Goal: Task Accomplishment & Management: Manage account settings

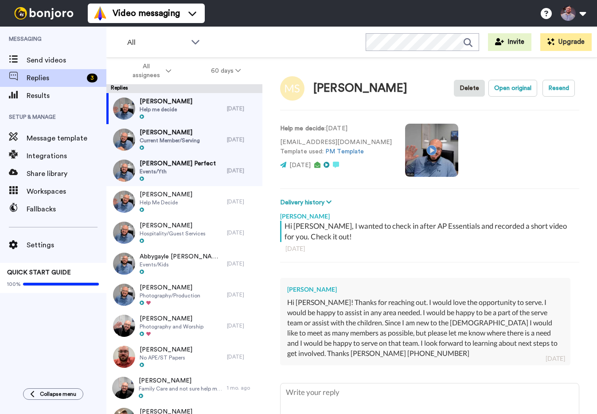
click at [180, 170] on span "Events/Yth" at bounding box center [178, 171] width 76 height 7
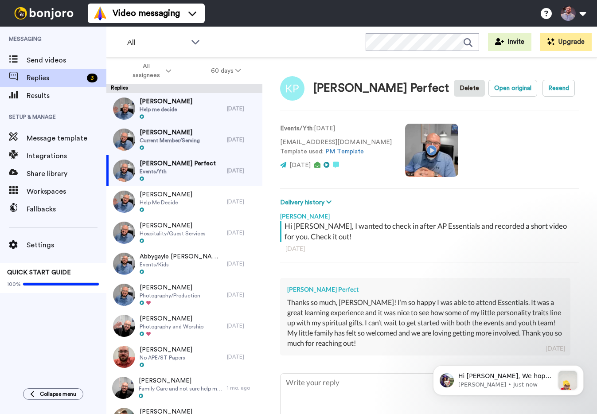
click at [200, 151] on div at bounding box center [170, 148] width 60 height 6
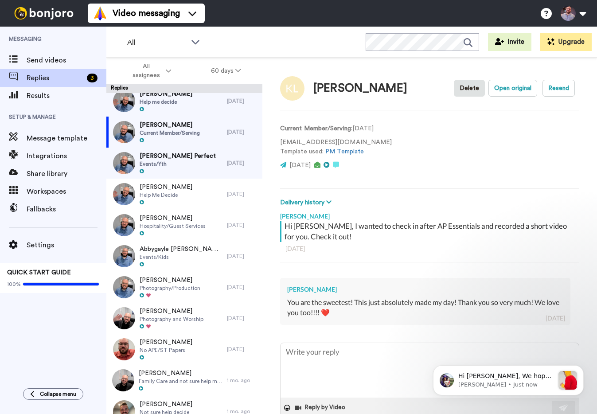
scroll to position [7, 0]
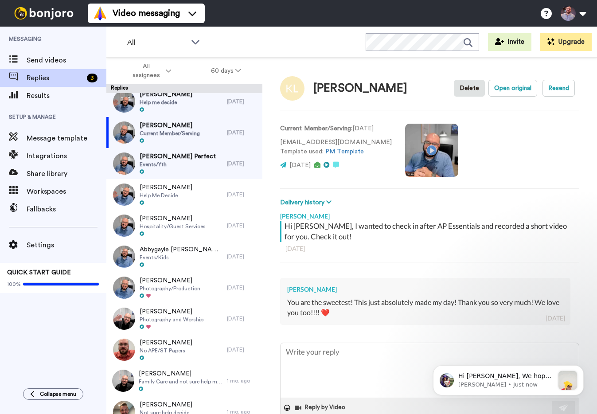
click at [210, 107] on div "[PERSON_NAME] Help me decide" at bounding box center [166, 101] width 121 height 31
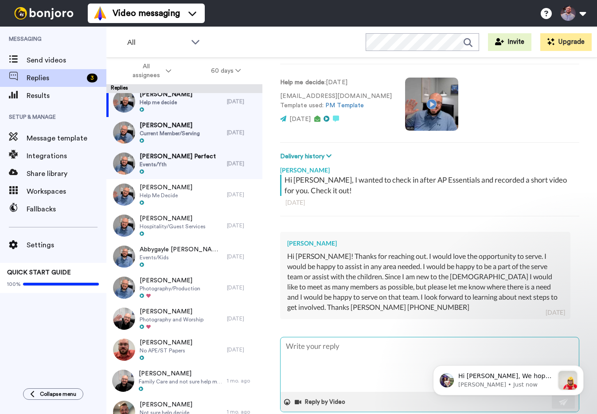
scroll to position [47, 0]
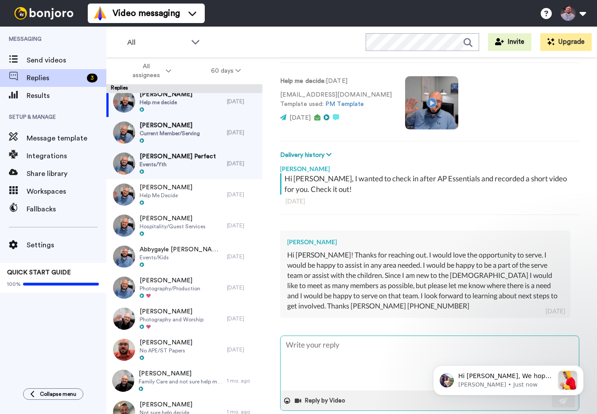
click at [382, 341] on textarea at bounding box center [430, 363] width 298 height 55
type textarea "x"
type textarea "M"
type textarea "x"
type textarea "Mi"
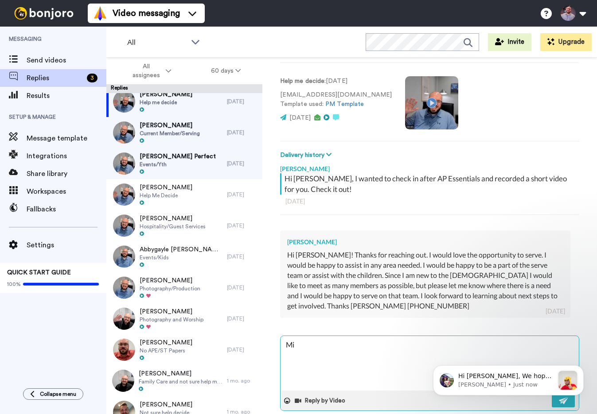
type textarea "x"
type textarea "Mic"
type textarea "x"
type textarea "Mica"
type textarea "x"
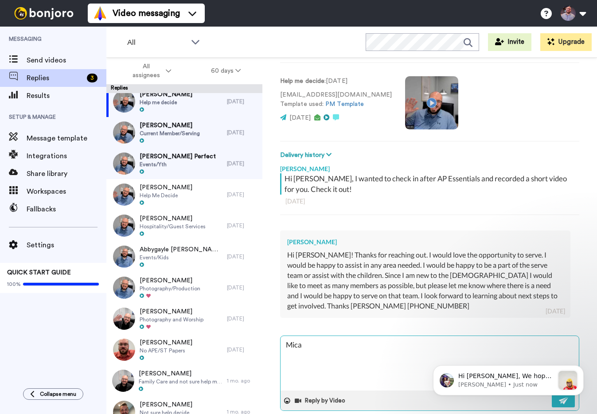
type textarea "Micah"
type textarea "x"
type textarea "Micah,"
type textarea "x"
type textarea "Micah,"
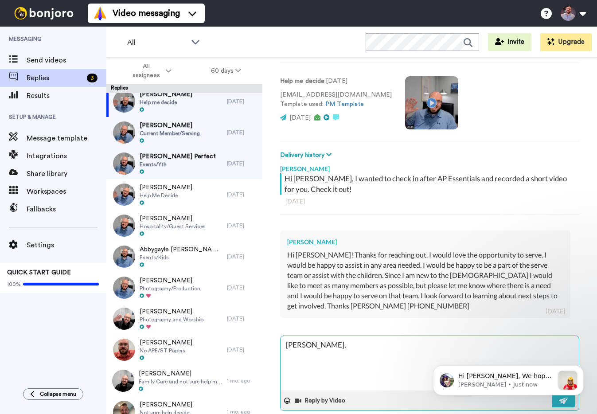
type textarea "x"
type textarea "Micah, i"
type textarea "x"
type textarea "Micah, if"
type textarea "x"
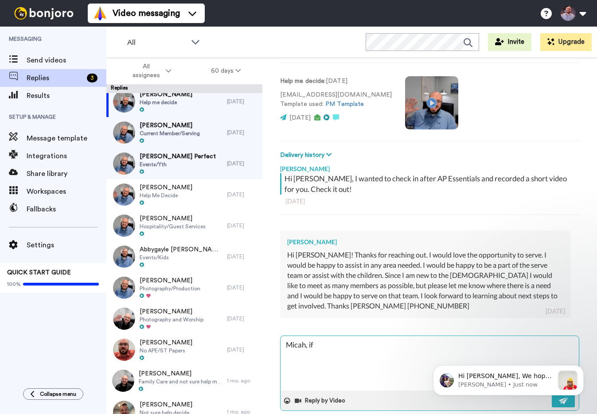
type textarea "Micah, if"
type textarea "x"
type textarea "Micah, if y"
type textarea "x"
type textarea "Micah, if yo"
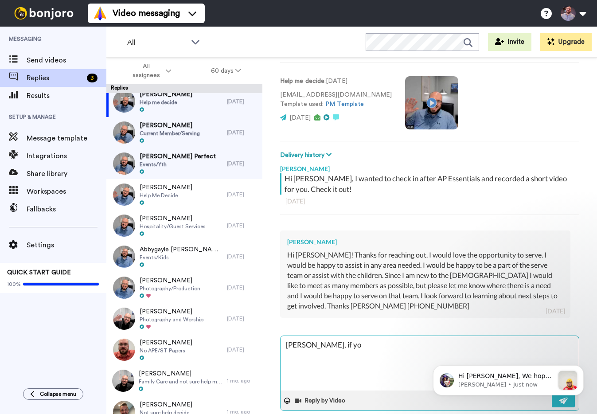
type textarea "x"
type textarea "Micah, if you"
type textarea "x"
type textarea "Micah, if you'"
type textarea "x"
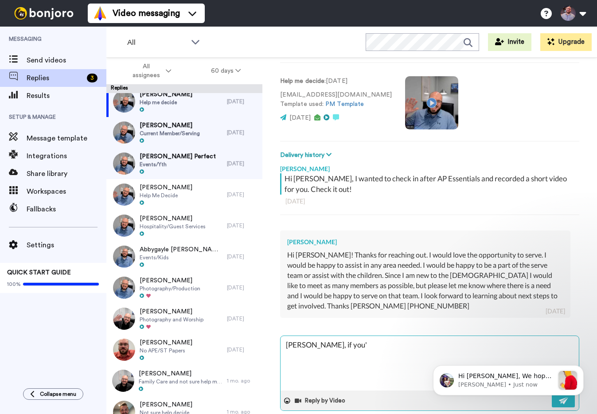
type textarea "Micah, if you'r"
type textarea "x"
type textarea "Micah, if you're"
type textarea "x"
type textarea "Micah, if you're"
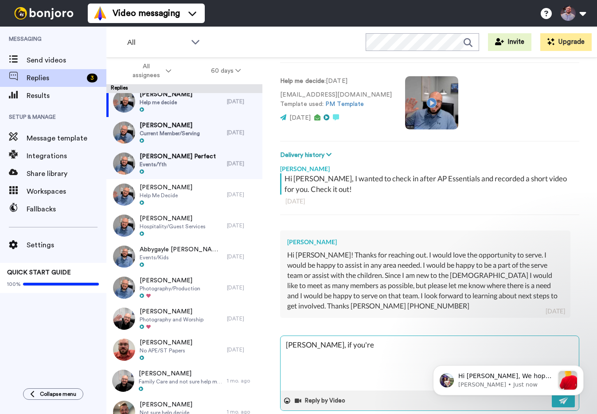
type textarea "x"
type textarea "Micah, if you're i"
type textarea "x"
type textarea "Micah, if you're in"
type textarea "x"
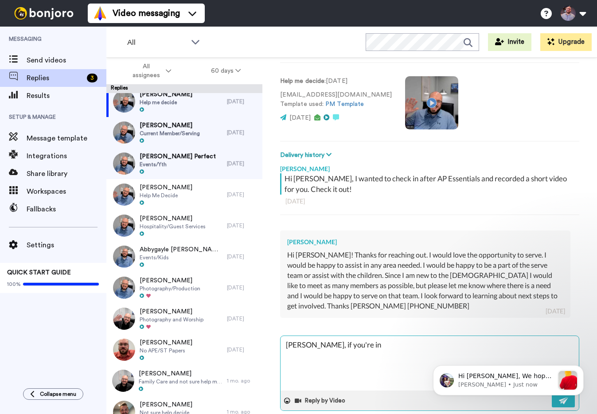
type textarea "Micah, if you're int"
type textarea "x"
type textarea "Micah, if you're inte"
type textarea "x"
type textarea "Micah, if you're inter"
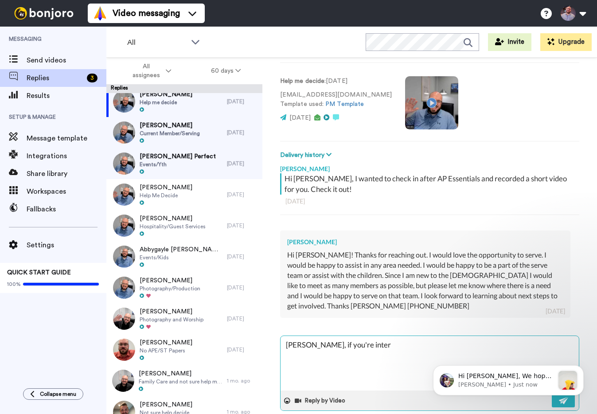
type textarea "x"
type textarea "Micah, if you're intere"
type textarea "x"
type textarea "Micah, if you're interes"
type textarea "x"
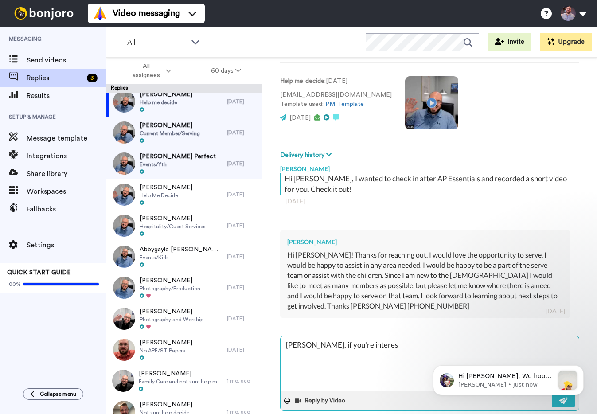
type textarea "Micah, if you're interest"
type textarea "x"
type textarea "Micah, if you're intereste"
type textarea "x"
type textarea "Micah, if you're interested"
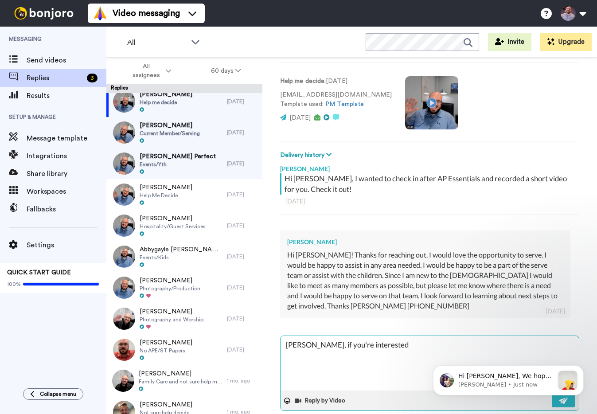
type textarea "x"
type textarea "Micah, if you're interested"
type textarea "x"
type textarea "Micah, if you're interested i"
type textarea "x"
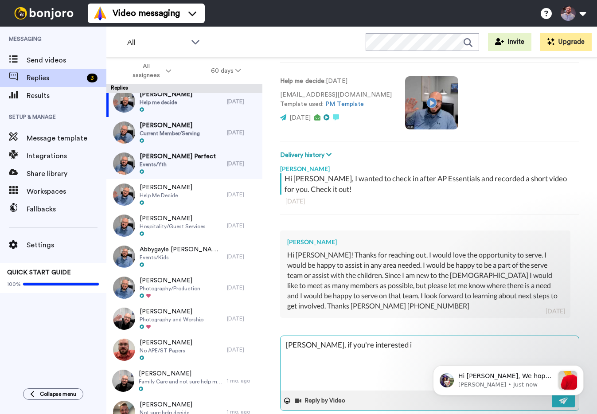
type textarea "Micah, if you're interested in"
type textarea "x"
type textarea "Micah, if you're interested in"
type textarea "x"
type textarea "Micah, if you're interested in s"
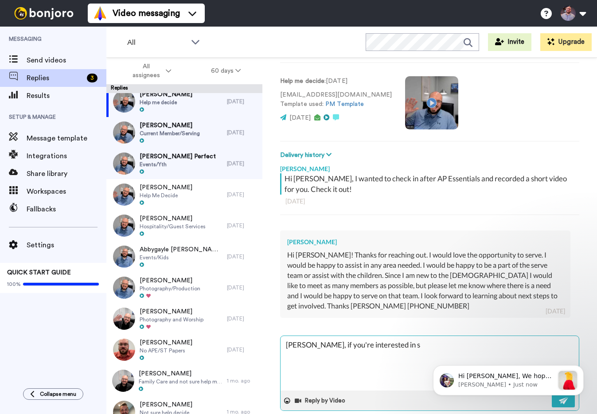
type textarea "x"
type textarea "Micah, if you're interested in si"
type textarea "x"
type textarea "Micah, if you're interested in sig"
type textarea "x"
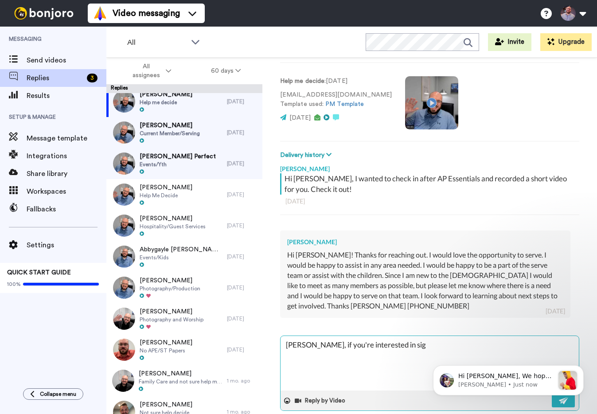
type textarea "Micah, if you're interested in sign"
type textarea "x"
type textarea "Micah, if you're interested in signi"
type textarea "x"
type textarea "Micah, if you're interested in signin"
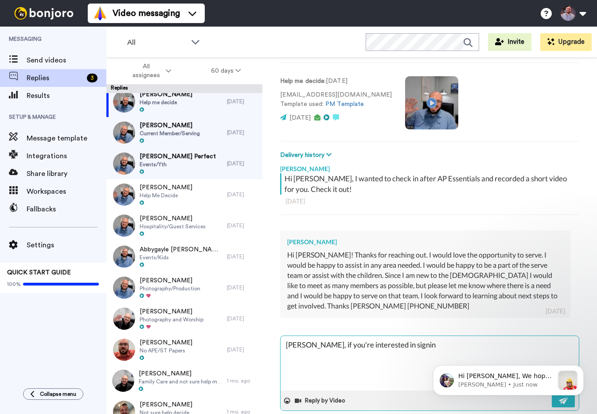
type textarea "x"
type textarea "Micah, if you're interested in signing"
type textarea "x"
type textarea "Micah, if you're interested in signing"
type textarea "x"
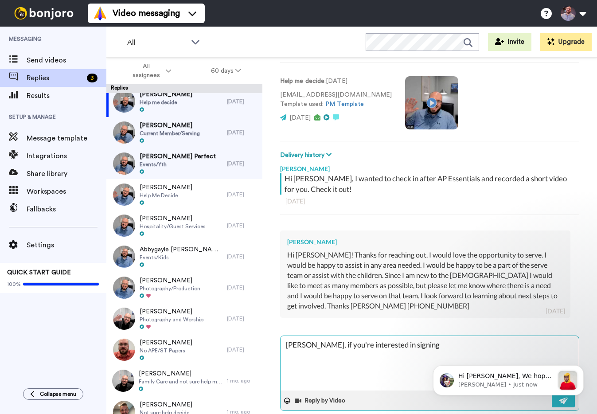
type textarea "Micah, if you're interested in signing u"
type textarea "x"
type textarea "Micah, if you're interested in signing up"
type textarea "x"
type textarea "Micah, if you're interested in signing up"
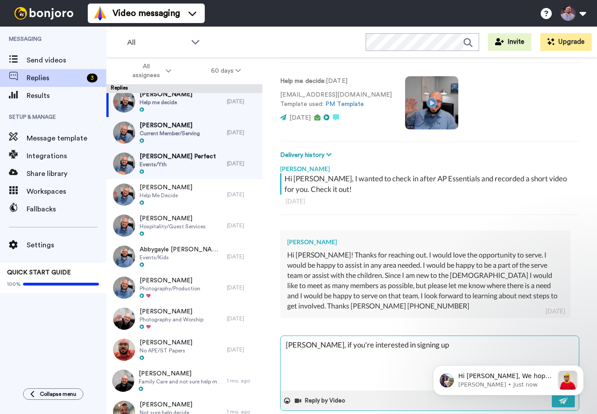
type textarea "x"
type textarea "Micah, if you're interested in signing up w"
type textarea "x"
type textarea "Micah, if you're interested in signing up wi"
type textarea "x"
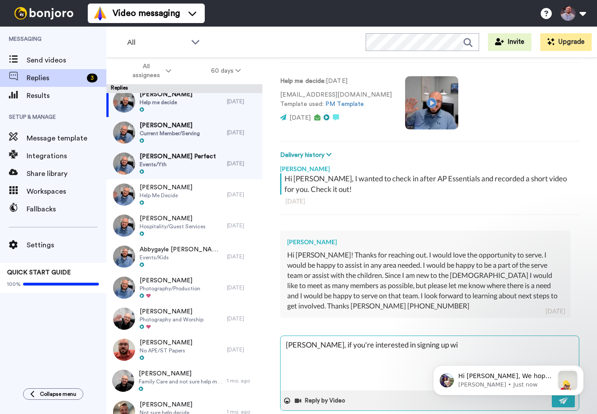
type textarea "Micah, if you're interested in signing up wit"
type textarea "x"
type textarea "Micah, if you're interested in signing up with"
type textarea "x"
type textarea "Micah, if you're interested in signing up with"
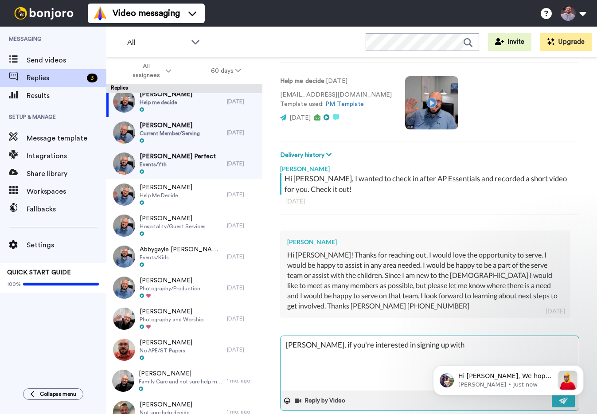
type textarea "x"
type textarea "Micah, if you're interested in signing up with k"
type textarea "x"
type textarea "Micah, if you're interested in signing up with ki"
type textarea "x"
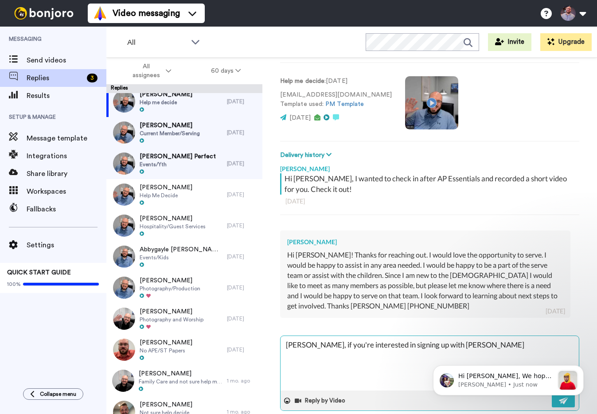
type textarea "Micah, if you're interested in signing up with kid"
type textarea "x"
type textarea "Micah, if you're interested in signing up with kids"
type textarea "x"
type textarea "Micah, if you're interested in signing up with kids"
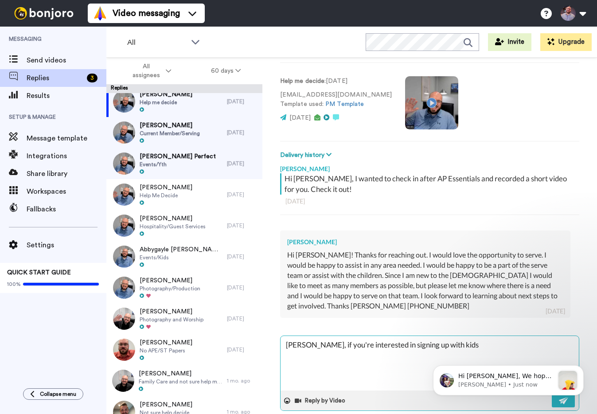
type textarea "x"
type textarea "Micah, if you're interested in signing up with kids m"
type textarea "x"
type textarea "Micah, if you're interested in signing up with kids mi"
type textarea "x"
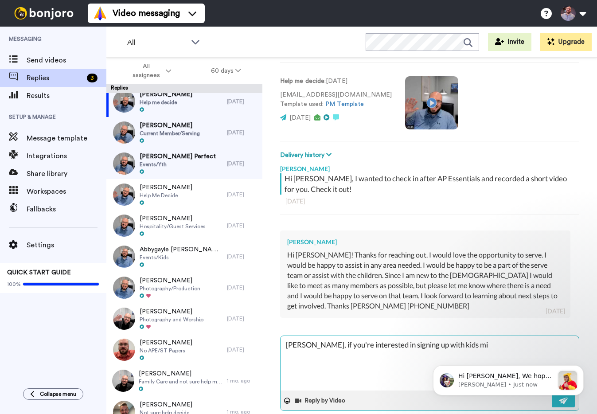
type textarea "Micah, if you're interested in signing up with kids min"
type textarea "x"
type textarea "Micah, if you're interested in signing up with kids mini"
type textarea "x"
type textarea "Micah, if you're interested in signing up with kids minis"
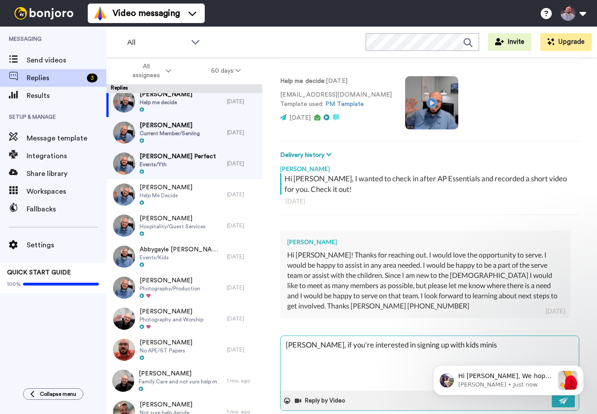
type textarea "x"
type textarea "Micah, if you're interested in signing up with kids minist"
type textarea "x"
type textarea "Micah, if you're interested in signing up with kids ministr"
type textarea "x"
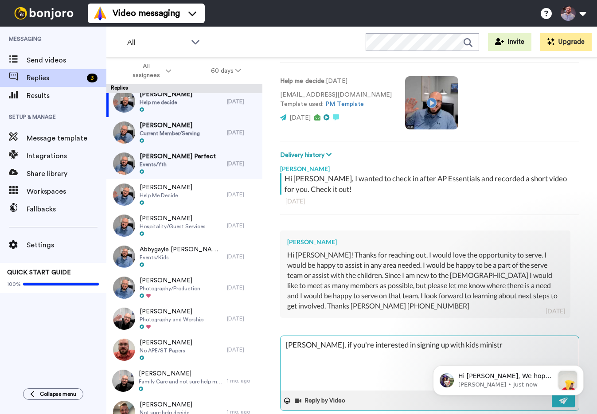
type textarea "Micah, if you're interested in signing up with kids ministry"
type textarea "x"
type textarea "Micah, if you're interested in signing up with kids ministry,"
type textarea "x"
type textarea "Micah, if you're interested in signing up with kids ministry,"
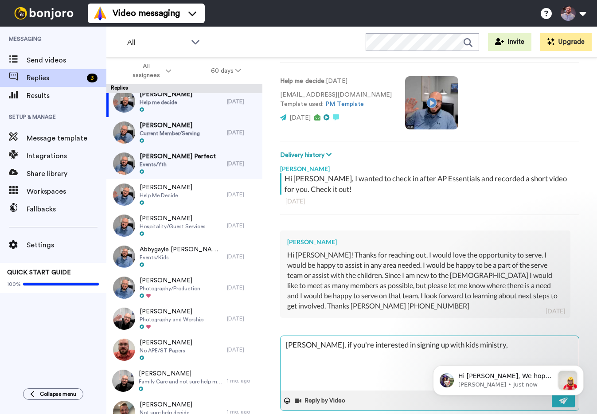
type textarea "x"
type textarea "Micah, if you're interested in signing up with kids ministry, i"
type textarea "x"
type textarea "Micah, if you're interested in signing up with kids ministry, I"
type textarea "x"
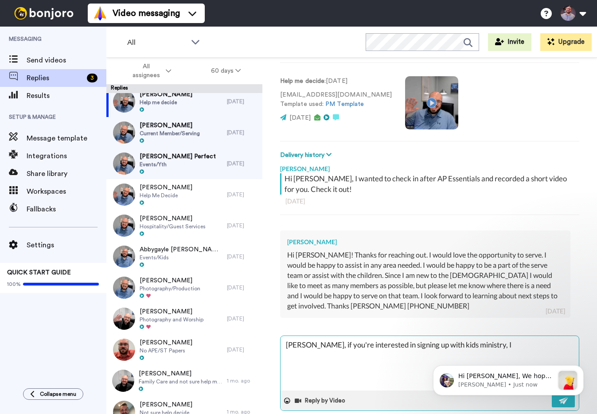
type textarea "Micah, if you're interested in signing up with kids ministry, I c"
type textarea "x"
type textarea "Micah, if you're interested in signing up with kids ministry, I ca"
type textarea "x"
type textarea "Micah, if you're interested in signing up with kids ministry, I can"
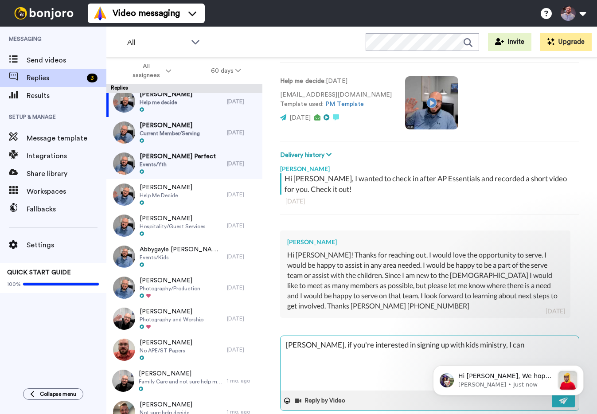
type textarea "x"
type textarea "Micah, if you're interested in signing up with kids ministry, I can"
type textarea "x"
type textarea "Micah, if you're interested in signing up with kids ministry, I can l"
type textarea "x"
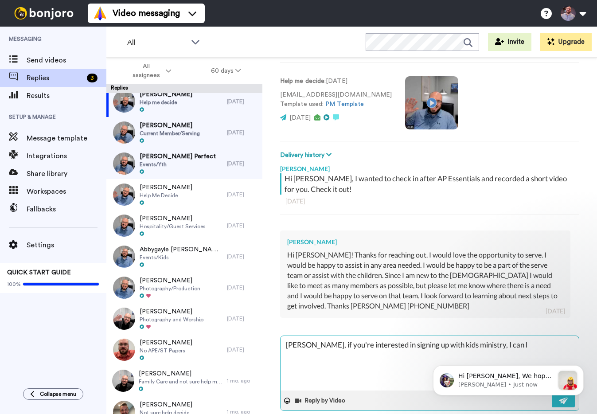
type textarea "Micah, if you're interested in signing up with kids ministry, I can le"
type textarea "x"
type textarea "Micah, if you're interested in signing up with kids ministry, I can let"
type textarea "x"
type textarea "Micah, if you're interested in signing up with kids ministry, I can let"
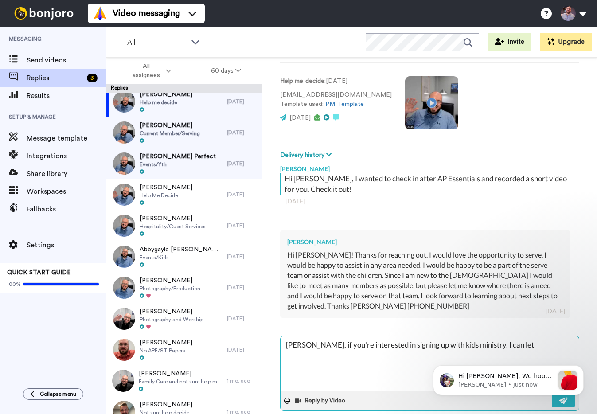
type textarea "x"
type textarea "Micah, if you're interested in signing up with kids ministry, I can let t"
type textarea "x"
type textarea "Micah, if you're interested in signing up with kids ministry, I can let th"
type textarea "x"
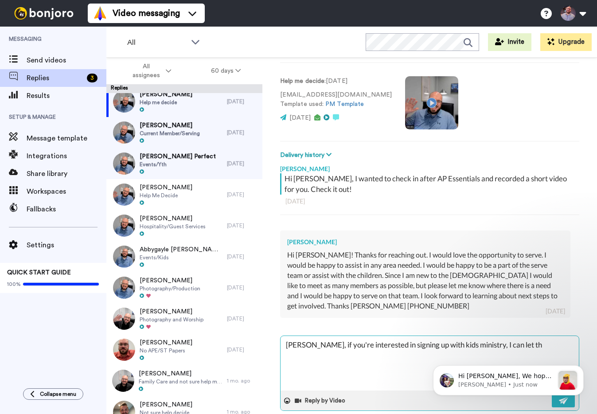
type textarea "Micah, if you're interested in signing up with kids ministry, I can let the"
type textarea "x"
type textarea "Micah, if you're interested in signing up with kids ministry, I can let them"
type textarea "x"
type textarea "Micah, if you're interested in signing up with kids ministry, I can let them"
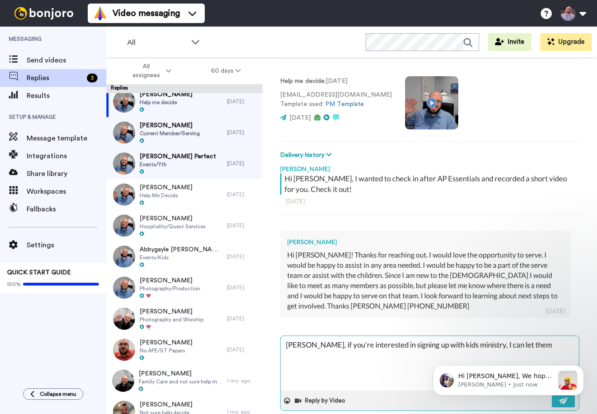
type textarea "x"
type textarea "Micah, if you're interested in signing up with kids ministry, I can let them k"
type textarea "x"
type textarea "Micah, if you're interested in signing up with kids ministry, I can let them kn"
type textarea "x"
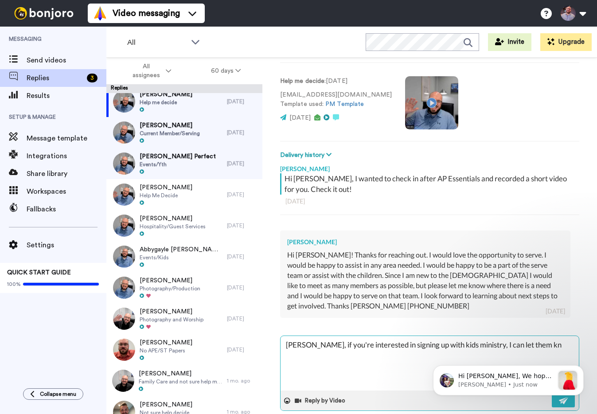
type textarea "Micah, if you're interested in signing up with kids ministry, I can let them kno"
type textarea "x"
type textarea "Micah, if you're interested in signing up with kids ministry, I can let them kn…"
type textarea "x"
type textarea "Micah, if you're interested in signing up with kids ministry, I can let them kn…"
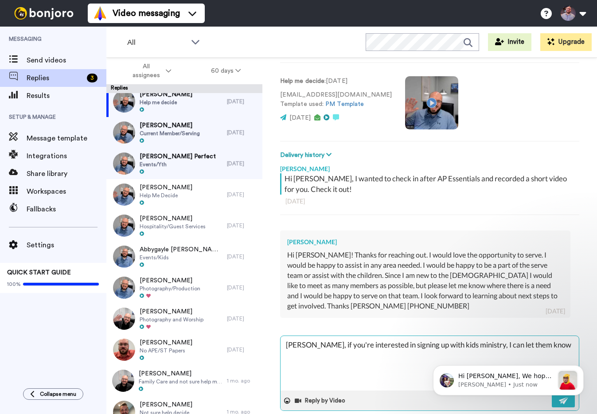
type textarea "x"
type textarea "Micah, if you're interested in signing up with kids ministry, I can let them kn…"
type textarea "x"
type textarea "Micah, if you're interested in signing up with kids ministry, I can let them kn…"
type textarea "x"
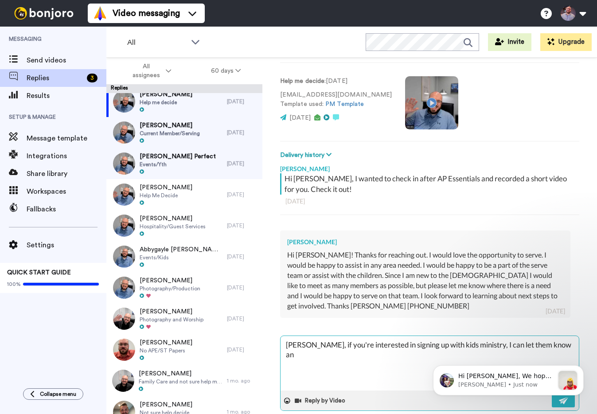
type textarea "Micah, if you're interested in signing up with kids ministry, I can let them kn…"
type textarea "x"
type textarea "Micah, if you're interested in signing up with kids ministry, I can let them kn…"
type textarea "x"
type textarea "Micah, if you're interested in signing up with kids ministry, I can let them kn…"
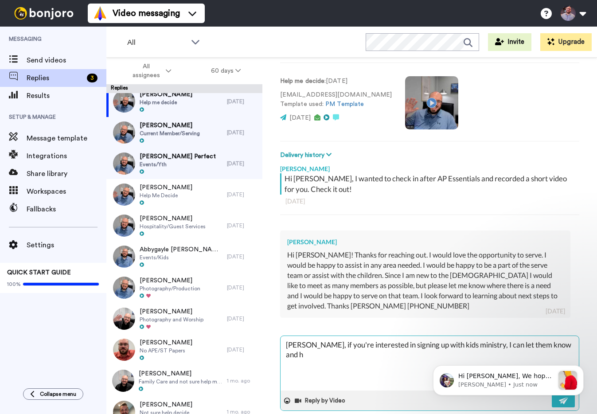
type textarea "x"
type textarea "Micah, if you're interested in signing up with kids ministry, I can let them kn…"
type textarea "x"
type textarea "Micah, if you're interested in signing up with kids ministry, I can let them kn…"
type textarea "x"
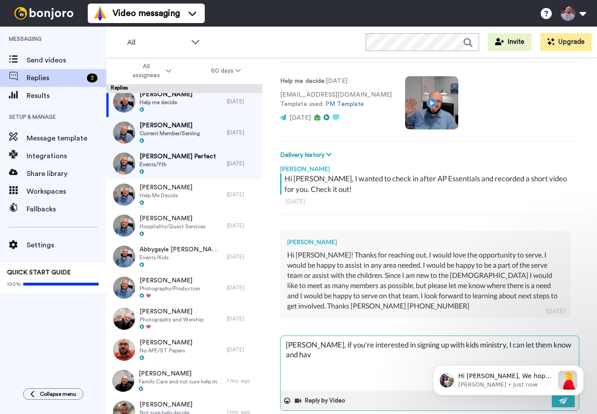
type textarea "Micah, if you're interested in signing up with kids ministry, I can let them kn…"
type textarea "x"
type textarea "Micah, if you're interested in signing up with kids ministry, I can let them kn…"
type textarea "x"
type textarea "Micah, if you're interested in signing up with kids ministry, I can let them kn…"
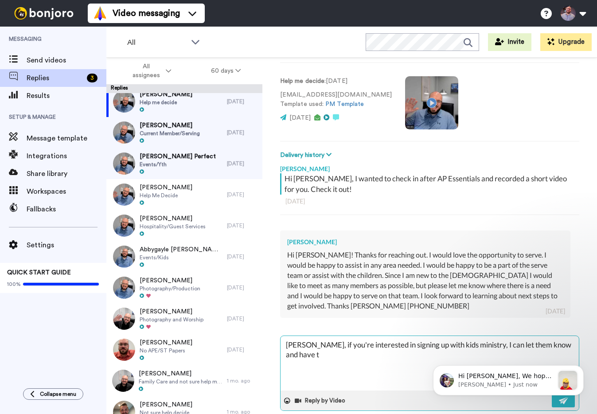
type textarea "x"
type textarea "Micah, if you're interested in signing up with kids ministry, I can let them kn…"
type textarea "x"
type textarea "Micah, if you're interested in signing up with kids ministry, I can let them kn…"
type textarea "x"
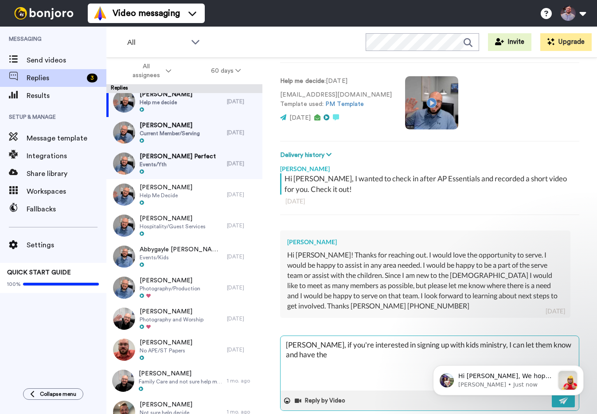
type textarea "Micah, if you're interested in signing up with kids ministry, I can let them kn…"
type textarea "x"
type textarea "Micah, if you're interested in signing up with kids ministry, I can let them kn…"
type textarea "x"
type textarea "Micah, if you're interested in signing up with kids ministry, I can let them kn…"
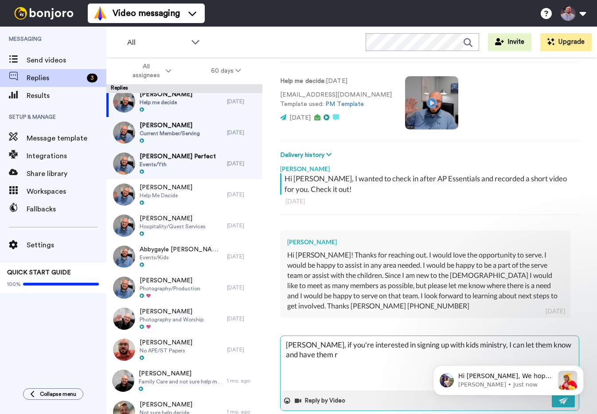
type textarea "x"
type textarea "Micah, if you're interested in signing up with kids ministry, I can let them kn…"
type textarea "x"
type textarea "Micah, if you're interested in signing up with kids ministry, I can let them kn…"
type textarea "x"
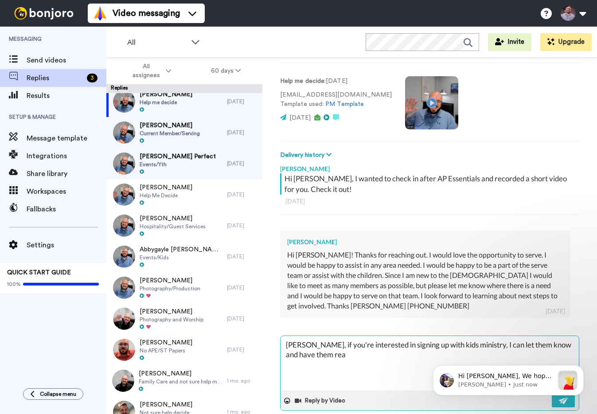
type textarea "Micah, if you're interested in signing up with kids ministry, I can let them kn…"
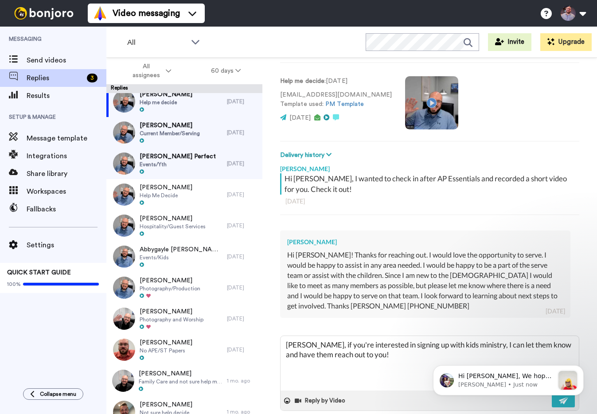
scroll to position [59, 0]
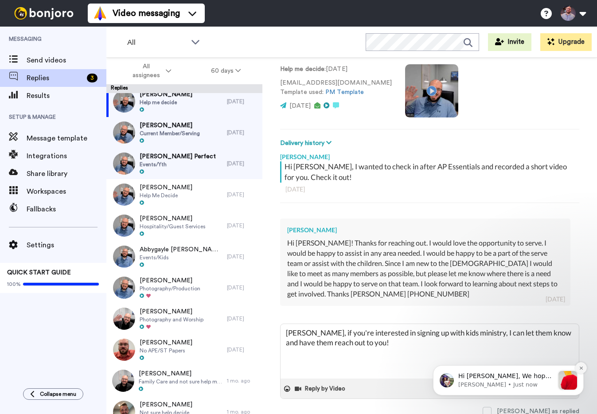
click at [581, 369] on icon "Dismiss notification" at bounding box center [581, 368] width 5 height 5
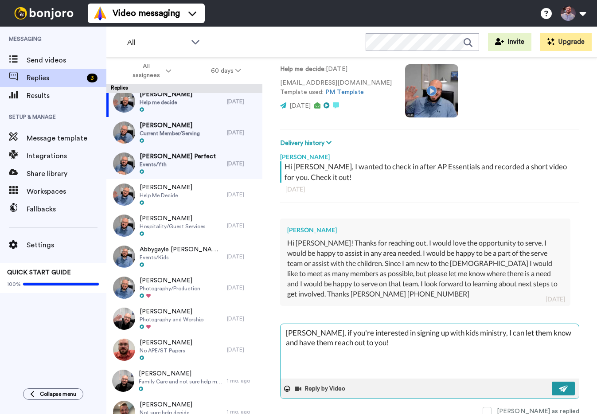
click at [562, 386] on img at bounding box center [564, 388] width 10 height 7
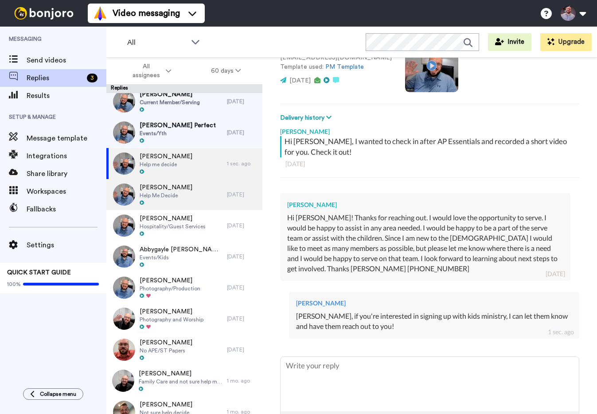
scroll to position [86, 0]
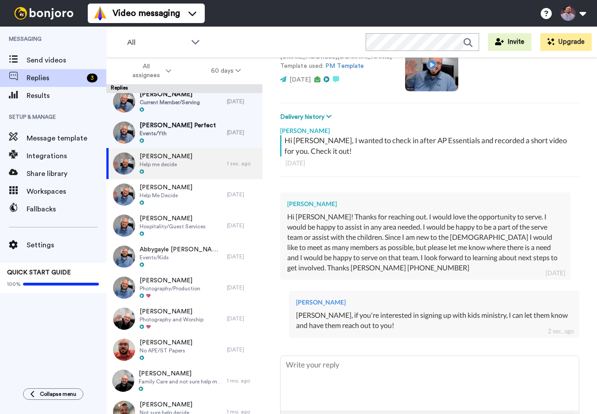
click at [178, 110] on div at bounding box center [170, 110] width 60 height 6
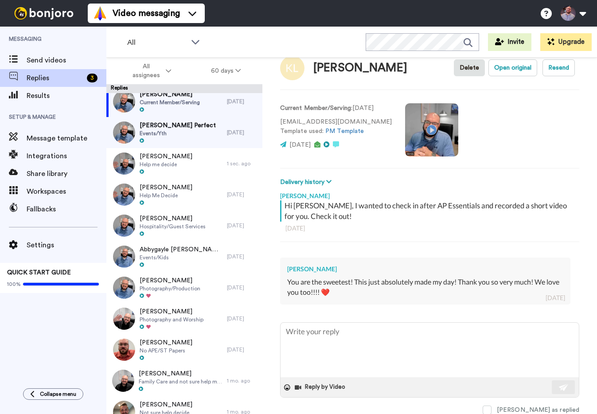
scroll to position [8, 0]
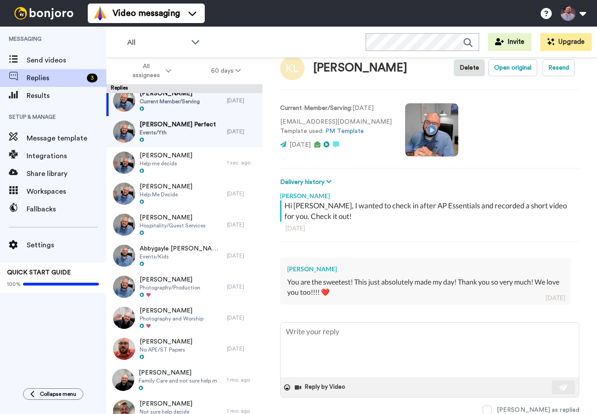
click at [202, 125] on div "Kaitlyn Perfect Events/Yth" at bounding box center [166, 131] width 121 height 31
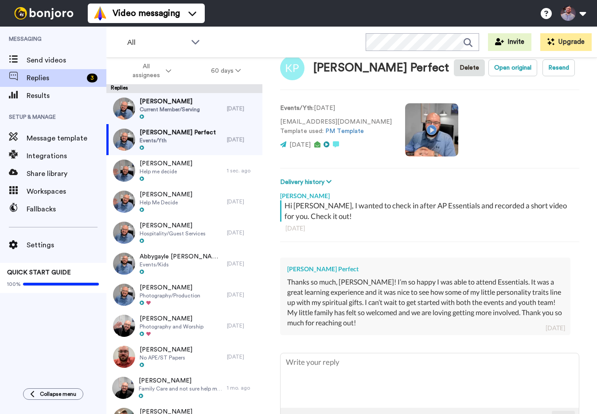
click at [216, 109] on div "Kade Laws-Andrews Current Member/Serving" at bounding box center [166, 108] width 121 height 31
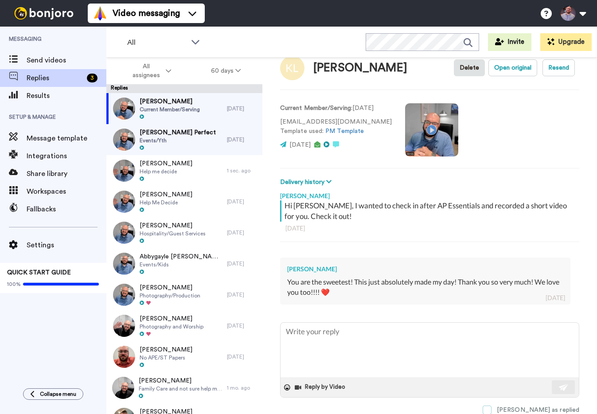
click at [492, 406] on span at bounding box center [487, 410] width 9 height 9
click at [492, 407] on span at bounding box center [487, 410] width 9 height 9
click at [195, 122] on div "Kade Laws-Andrews Current Member/Serving" at bounding box center [166, 108] width 121 height 31
click at [198, 129] on div "Kaitlyn Perfect Events/Yth" at bounding box center [166, 139] width 121 height 31
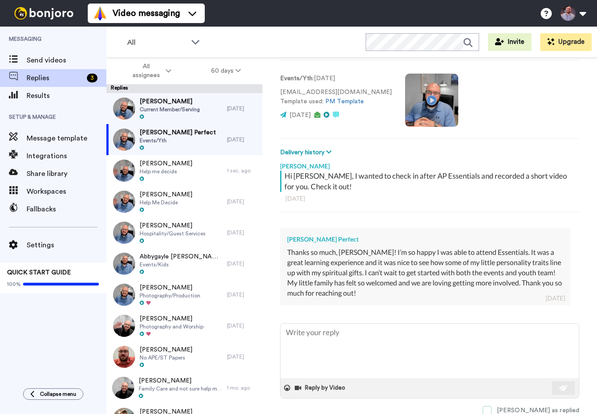
scroll to position [50, 0]
click at [530, 409] on label "Mark as replied" at bounding box center [531, 410] width 97 height 9
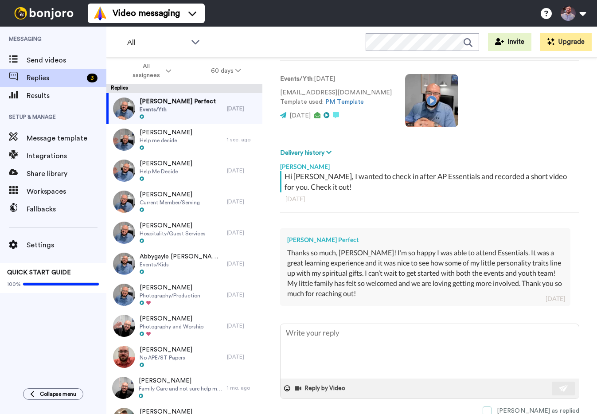
click at [492, 408] on span at bounding box center [487, 410] width 9 height 9
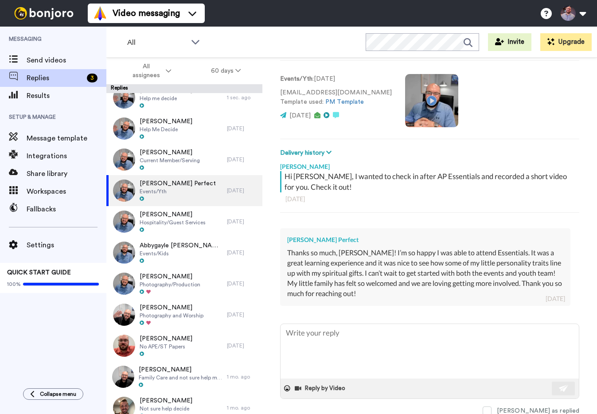
scroll to position [12, 0]
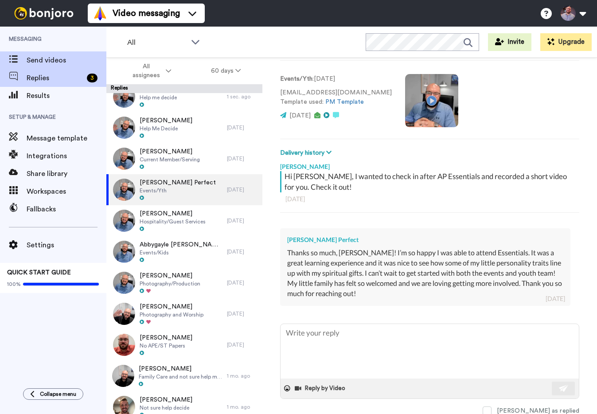
click at [54, 54] on div "Send videos" at bounding box center [53, 60] width 106 height 18
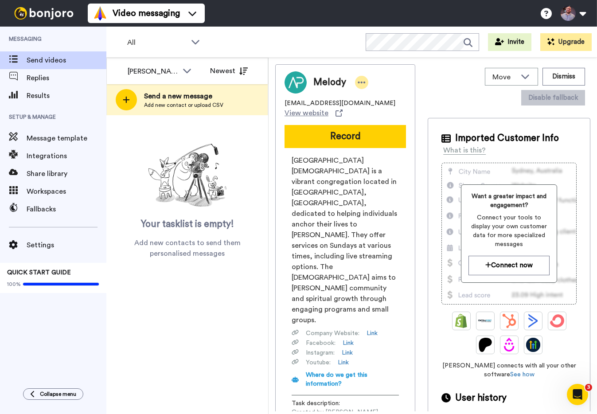
click at [363, 83] on icon at bounding box center [362, 82] width 8 height 9
click at [443, 79] on div "Move WORKSPACES View all Default Task List Retention Pastor Avery - APE Retenti…" at bounding box center [509, 86] width 163 height 45
click at [374, 329] on link "Link" at bounding box center [372, 333] width 11 height 9
click at [45, 14] on img at bounding box center [44, 13] width 66 height 12
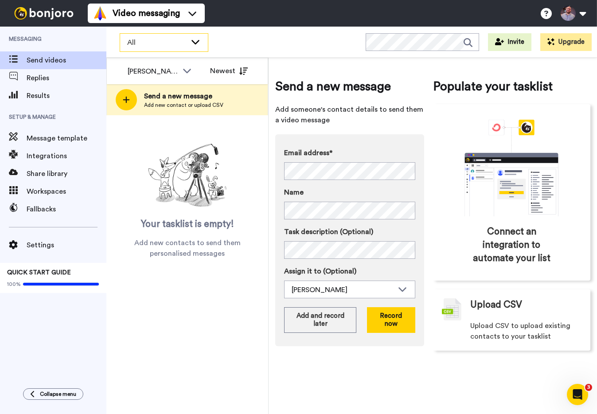
click at [131, 36] on div "All" at bounding box center [164, 43] width 88 height 18
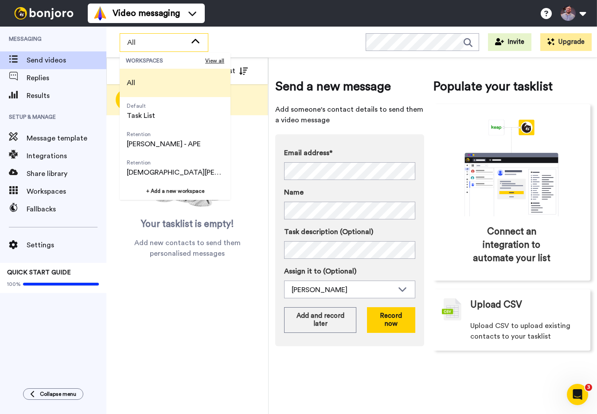
click at [142, 82] on span "All" at bounding box center [131, 83] width 23 height 28
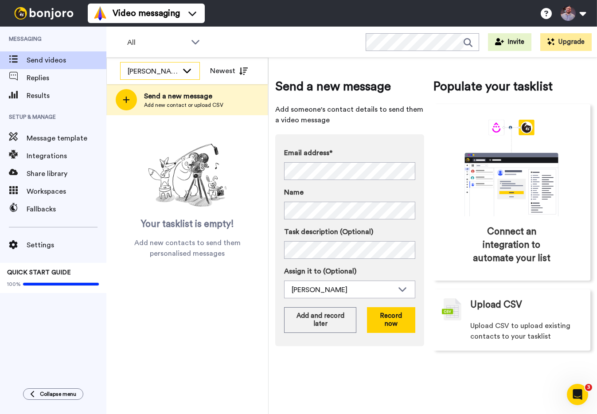
click at [151, 70] on div "[PERSON_NAME]" at bounding box center [153, 71] width 51 height 11
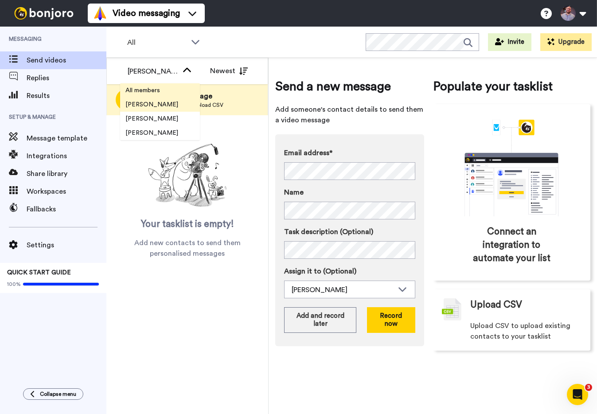
click at [156, 87] on span "All members" at bounding box center [142, 90] width 45 height 9
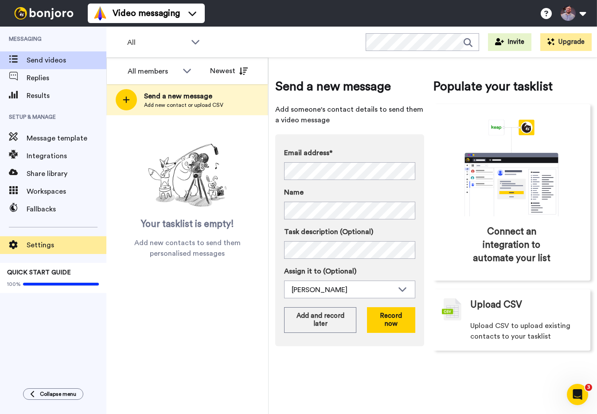
click at [35, 243] on span "Settings" at bounding box center [67, 245] width 80 height 11
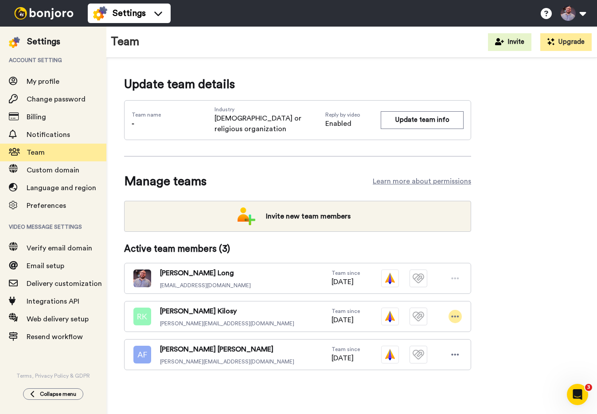
click at [456, 312] on icon at bounding box center [455, 316] width 8 height 9
click at [414, 334] on li "Delete user" at bounding box center [417, 336] width 90 height 14
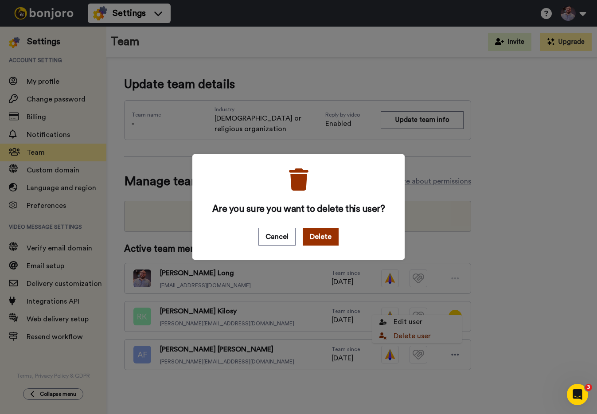
click at [330, 231] on button "Delete" at bounding box center [321, 237] width 36 height 18
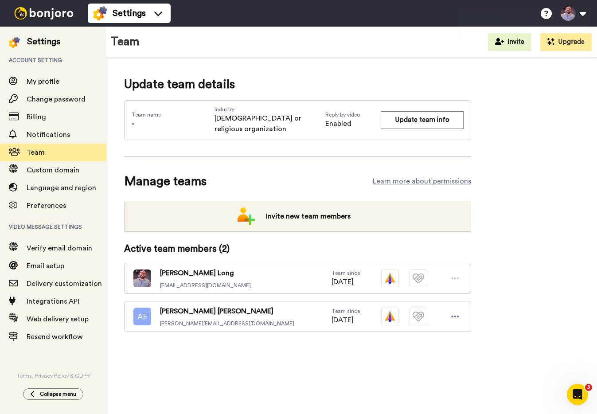
click at [38, 17] on img at bounding box center [44, 13] width 66 height 12
